Goal: Check status: Check status

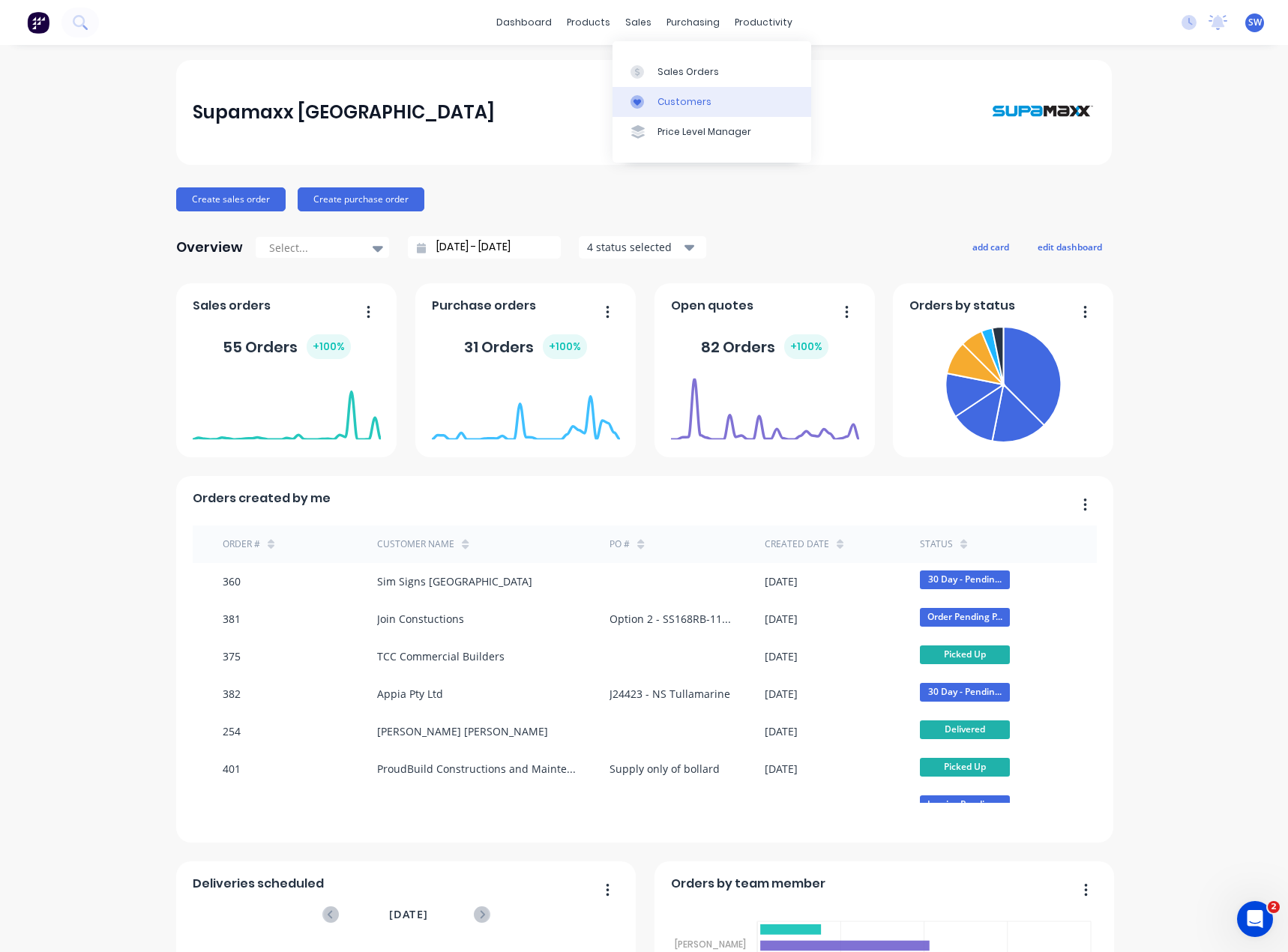
click at [675, 91] on link "Customers" at bounding box center [712, 102] width 199 height 30
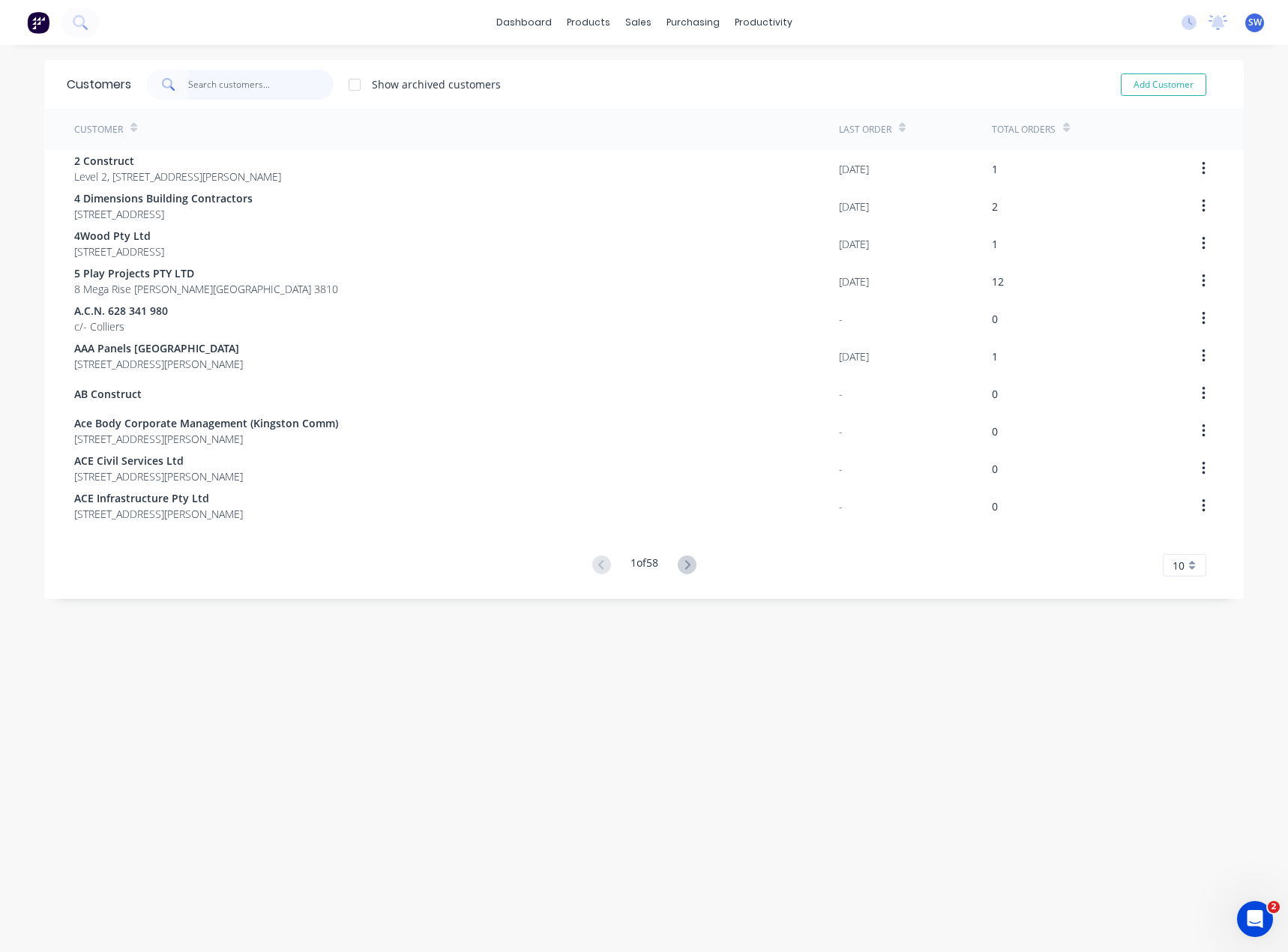
click at [239, 90] on input "text" at bounding box center [261, 84] width 146 height 30
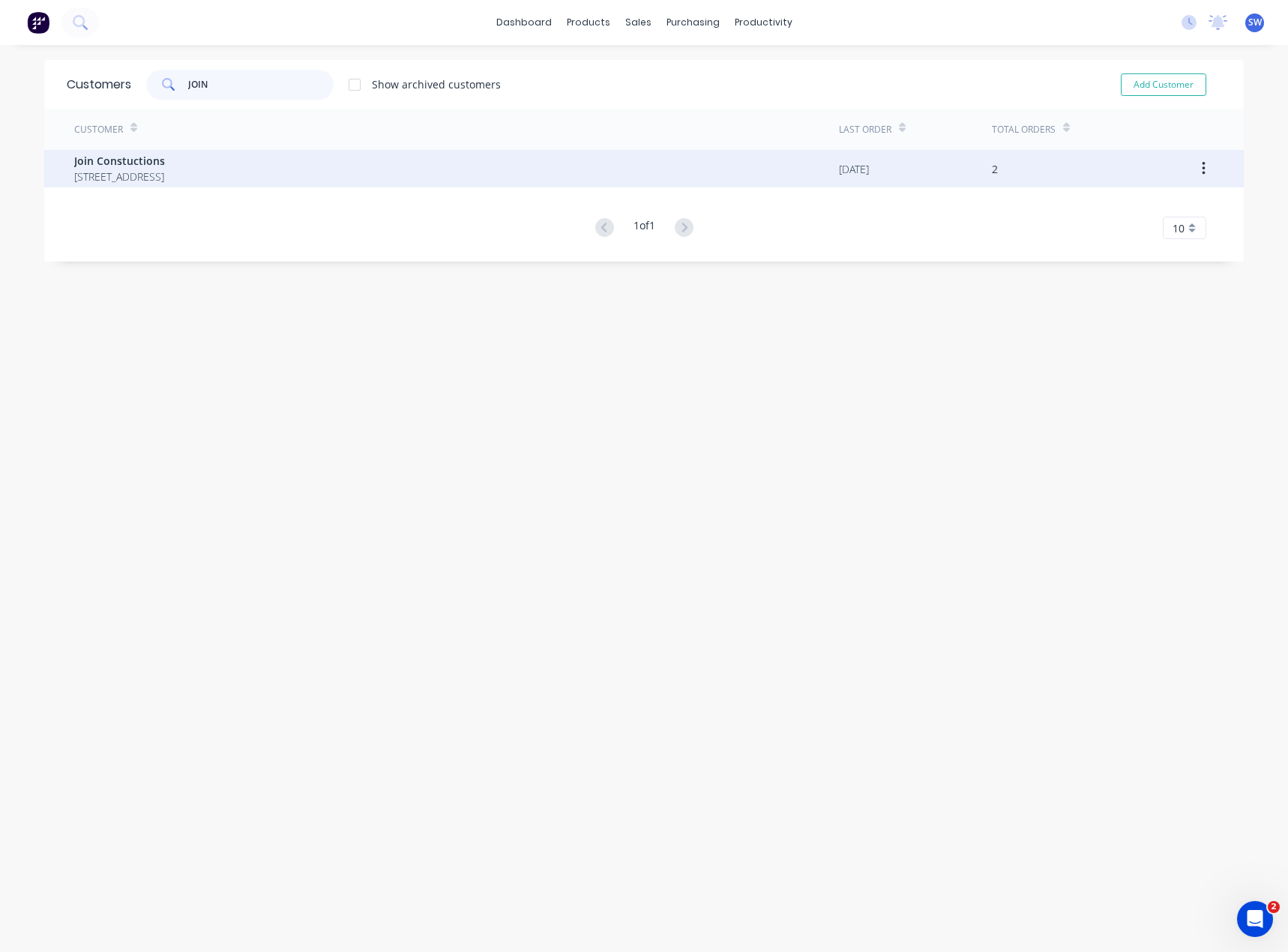
type input "JOIN"
click at [560, 175] on div "Join Constuctions [STREET_ADDRESS]" at bounding box center [456, 168] width 764 height 38
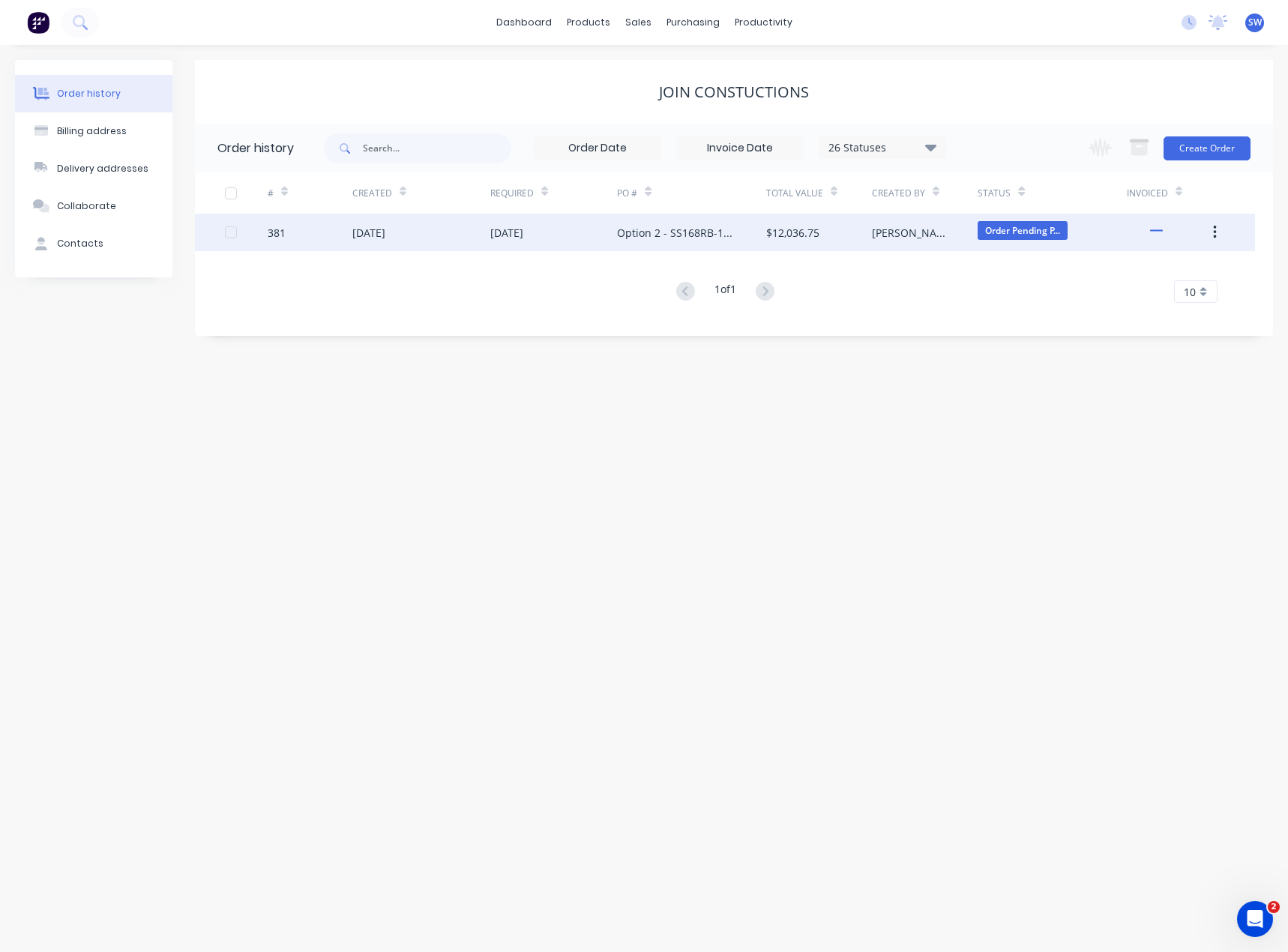
click at [416, 231] on div "[DATE]" at bounding box center [421, 232] width 138 height 38
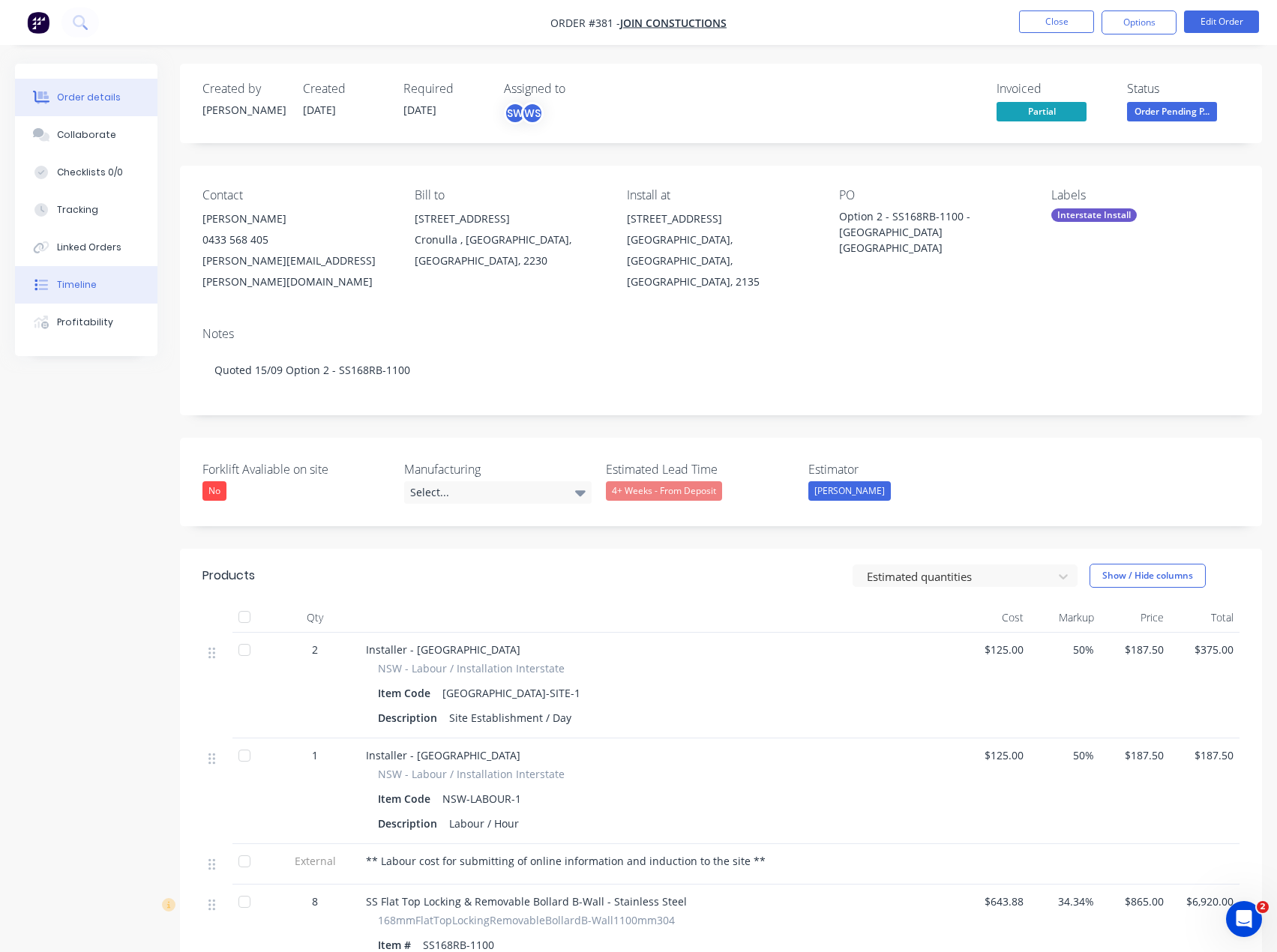
click at [110, 282] on button "Timeline" at bounding box center [86, 285] width 143 height 38
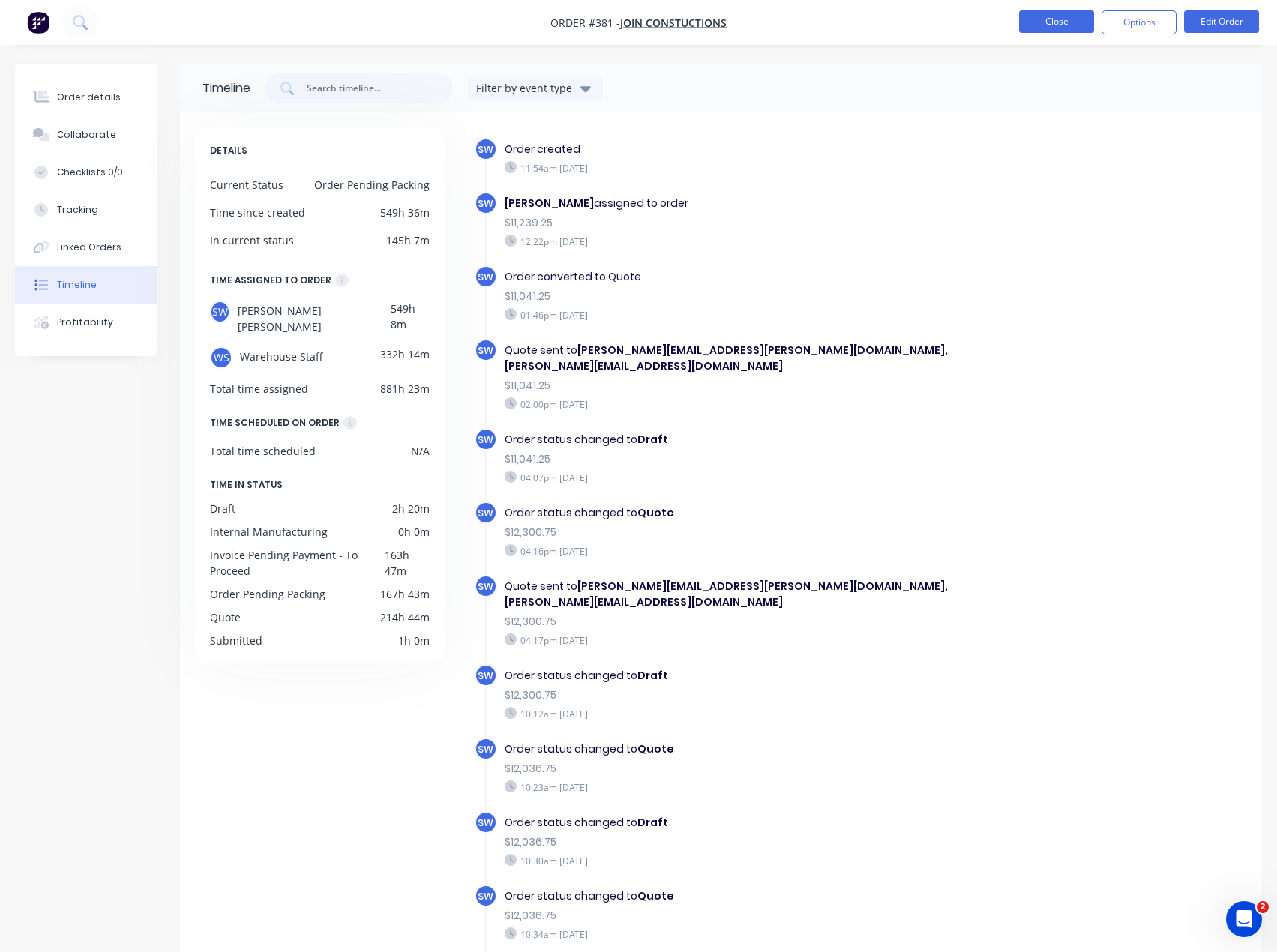
click at [1063, 16] on button "Close" at bounding box center [1056, 21] width 75 height 22
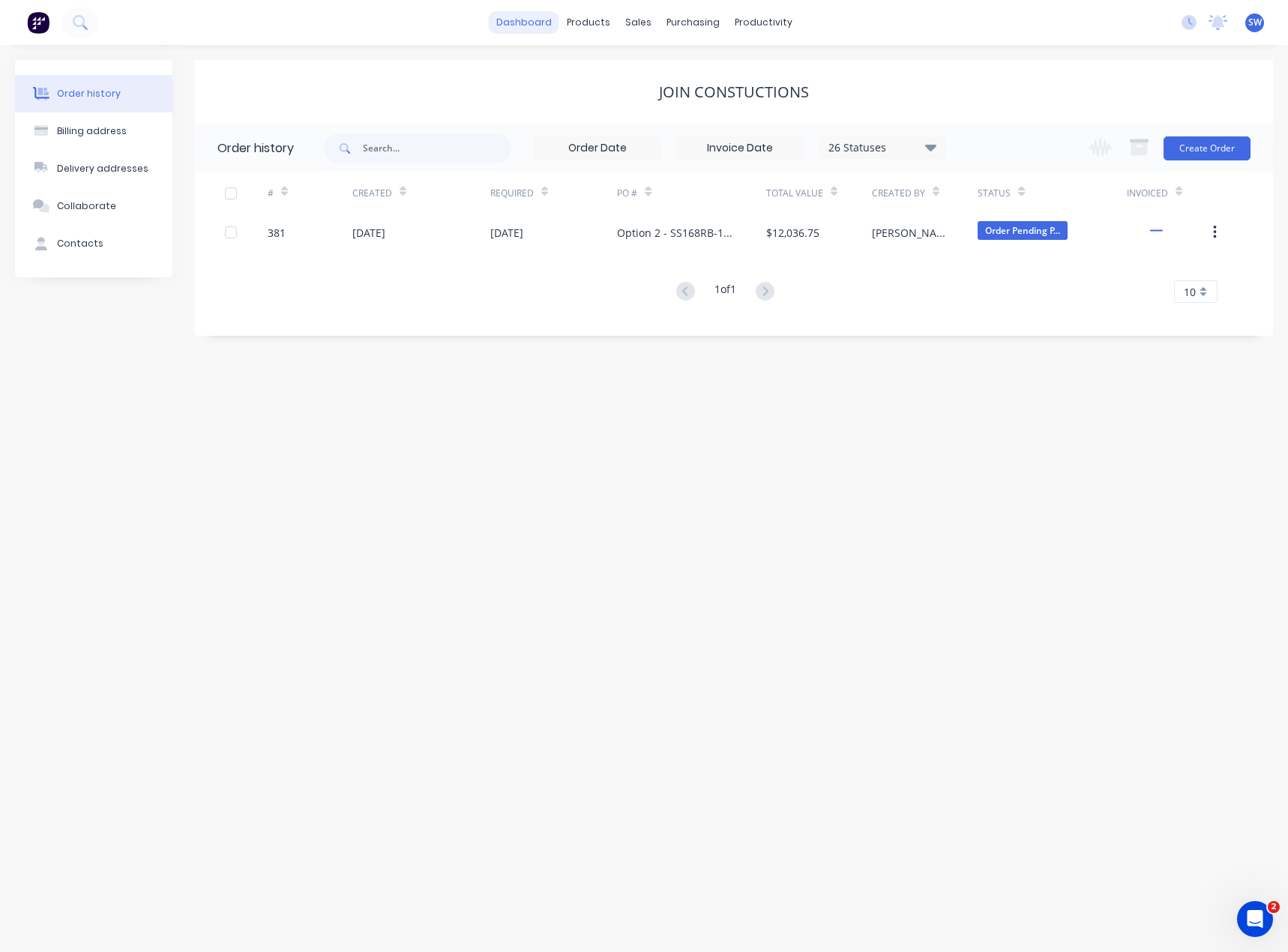
click at [529, 26] on link "dashboard" at bounding box center [524, 22] width 70 height 22
